Goal: Task Accomplishment & Management: Manage account settings

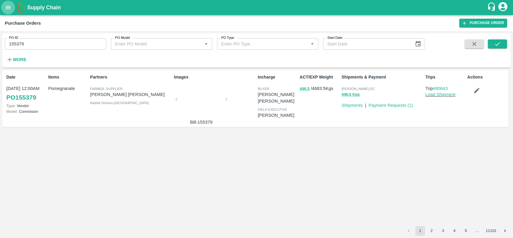
click at [9, 6] on icon "open drawer" at bounding box center [8, 7] width 5 height 3
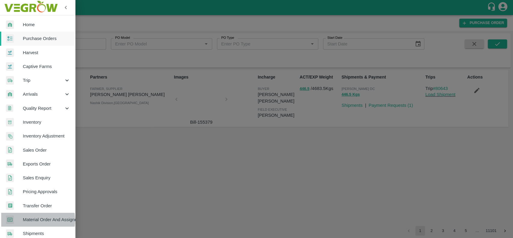
click at [26, 220] on span "Material Order And Assignment" at bounding box center [47, 219] width 48 height 7
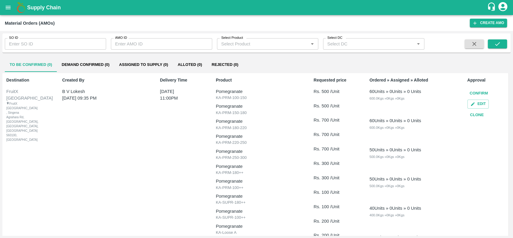
click at [472, 94] on button "Confirm" at bounding box center [479, 93] width 23 height 11
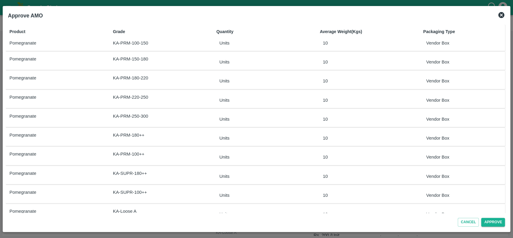
scroll to position [33, 0]
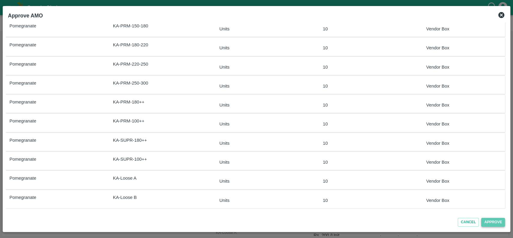
click at [489, 220] on button "Approve" at bounding box center [493, 222] width 24 height 9
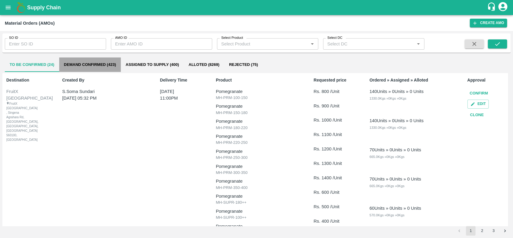
click at [66, 66] on button "Demand Confirmed (423)" at bounding box center [90, 64] width 62 height 14
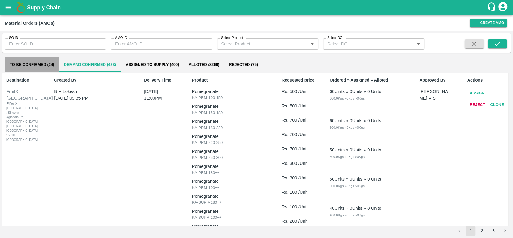
click at [16, 68] on button "To Be Confirmed (24)" at bounding box center [32, 64] width 54 height 14
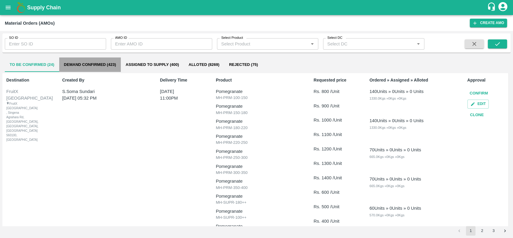
click at [67, 62] on button "Demand Confirmed (423)" at bounding box center [90, 64] width 62 height 14
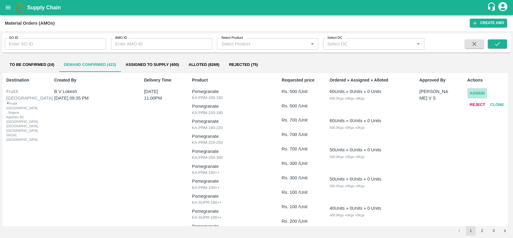
click at [471, 92] on button "Assign" at bounding box center [478, 93] width 20 height 11
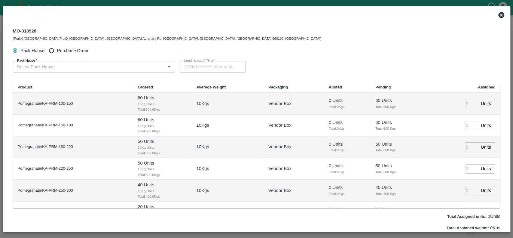
type input "[DATE] 11:00 PM"
drag, startPoint x: 35, startPoint y: 31, endPoint x: 12, endPoint y: 31, distance: 22.9
click at [13, 31] on div "MO-318928 (FruitX [GEOGRAPHIC_DATA]/FruitX [GEOGRAPHIC_DATA] , [GEOGRAPHIC_DATA…" at bounding box center [167, 34] width 309 height 14
copy div "MO-318928"
